Goal: Transaction & Acquisition: Purchase product/service

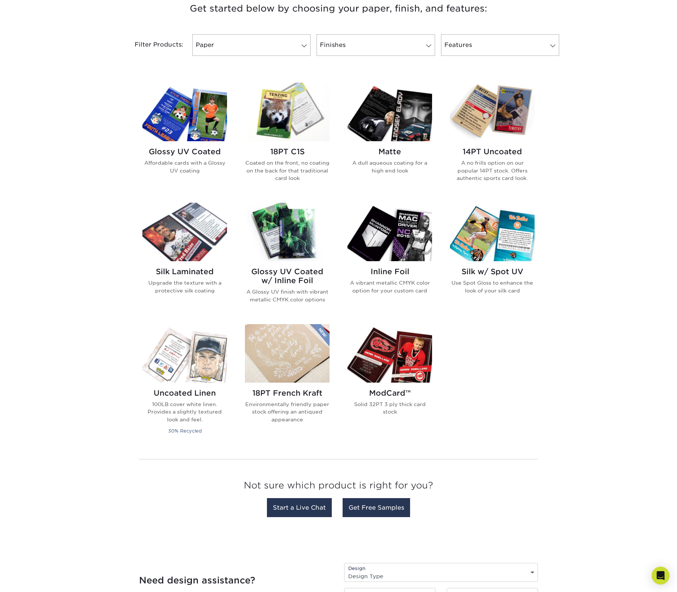
scroll to position [295, 0]
click at [500, 117] on img at bounding box center [492, 111] width 85 height 59
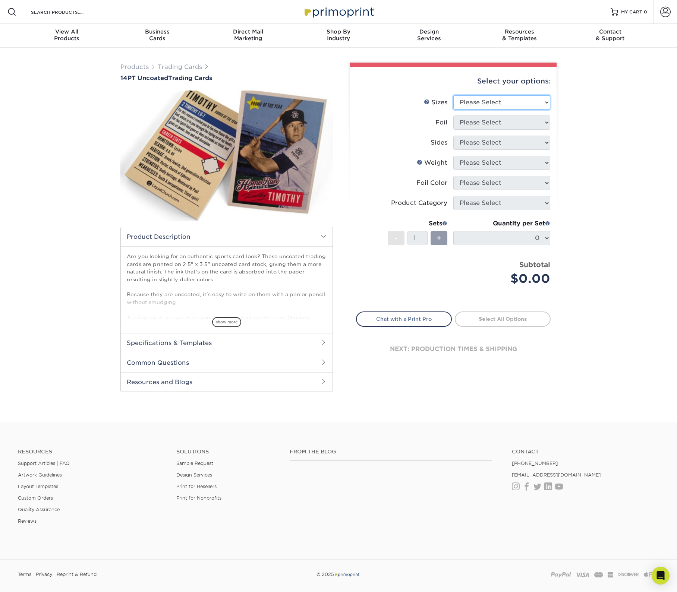
select select "2.50x3.50"
select select "0"
select select "13abbda7-1d64-4f25-8bb2-c179b224825d"
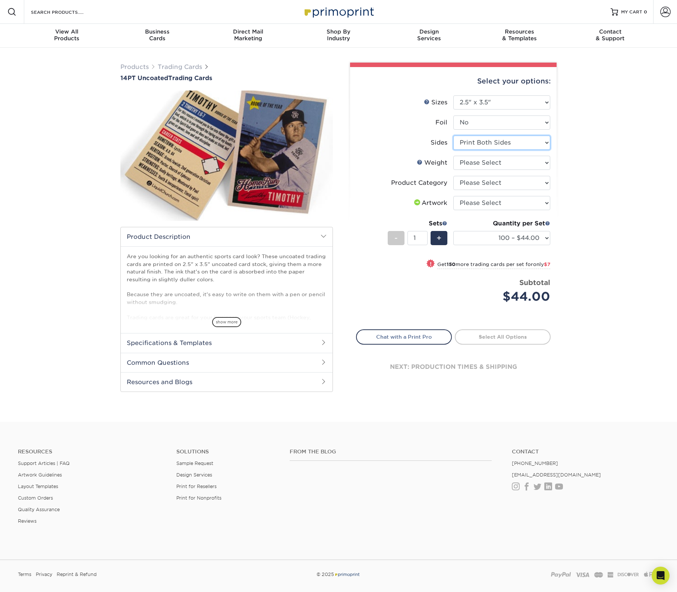
scroll to position [3, 0]
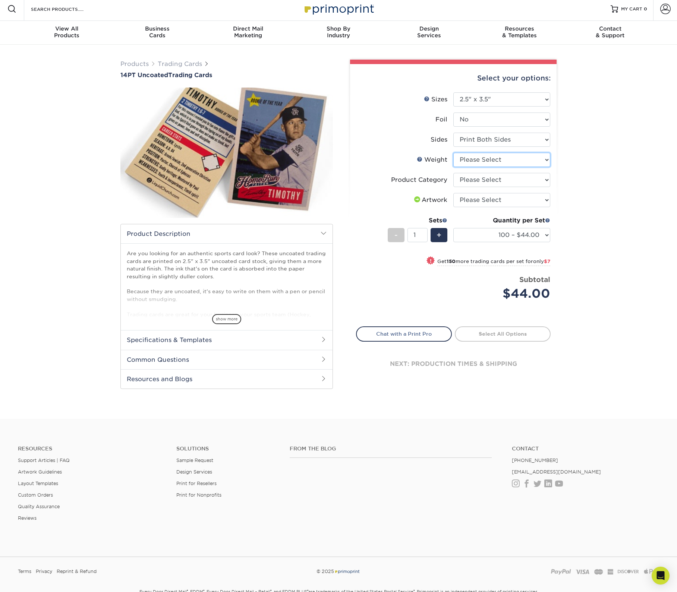
select select "14PT Uncoated"
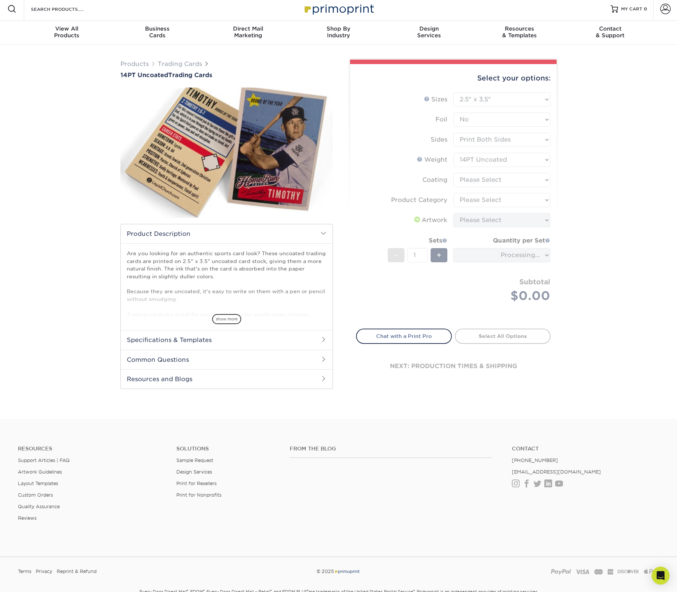
click at [467, 178] on form "Sizes Help Sizes Please Select 2.5" x 3.5" Foil Please Select Yes No -" at bounding box center [453, 206] width 195 height 228
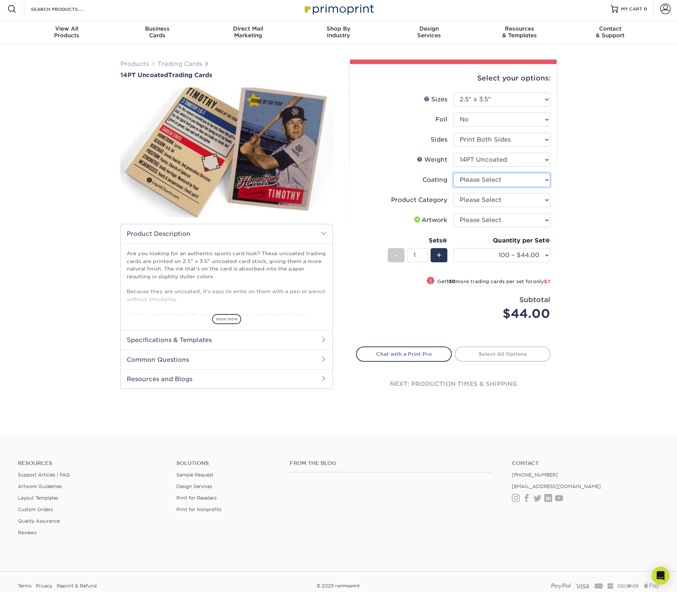
select select "3e7618de-abca-4bda-9f97-8b9129e913d8"
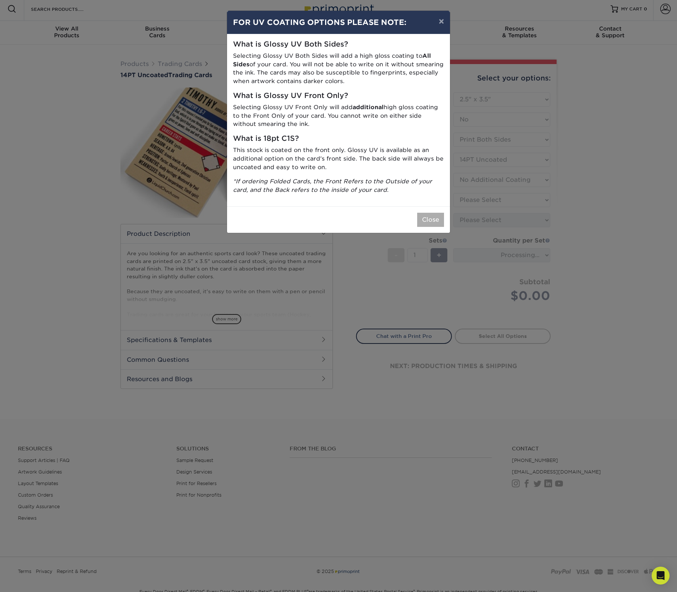
click at [431, 216] on button "Close" at bounding box center [430, 220] width 27 height 14
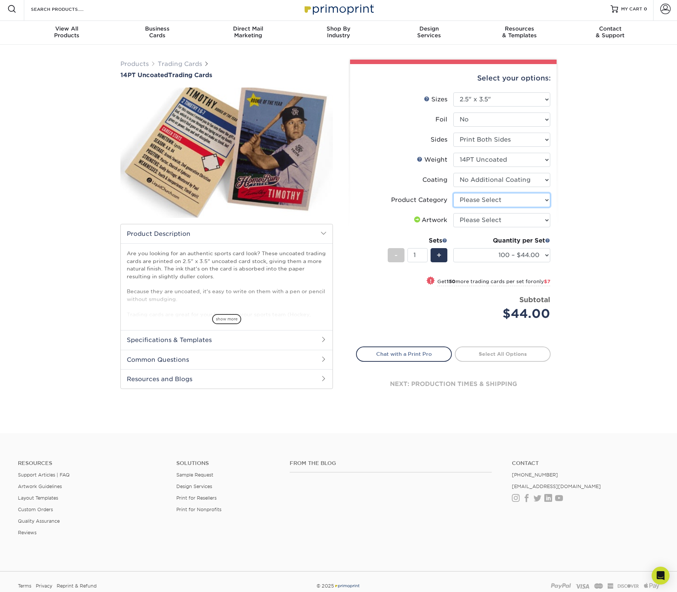
select select "c2f9bce9-36c2-409d-b101-c29d9d031e18"
select select "upload"
